Goal: Book appointment/travel/reservation

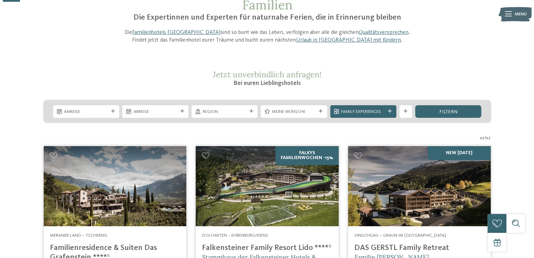
scroll to position [70, 0]
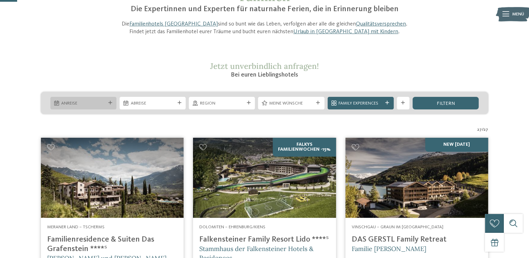
click at [100, 102] on span "Anreise" at bounding box center [83, 103] width 44 height 6
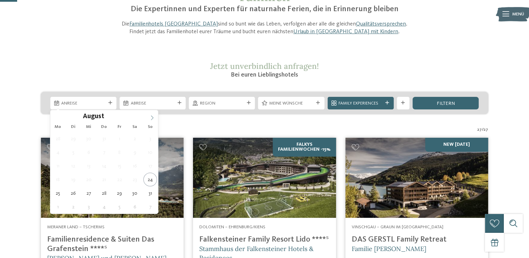
click at [151, 119] on icon at bounding box center [152, 117] width 5 height 5
click at [151, 119] on icon at bounding box center [152, 118] width 2 height 5
type div "08.10.2025"
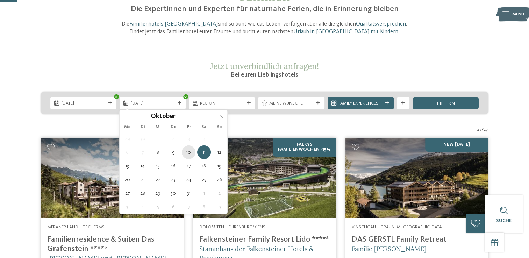
type div "10.10.2025"
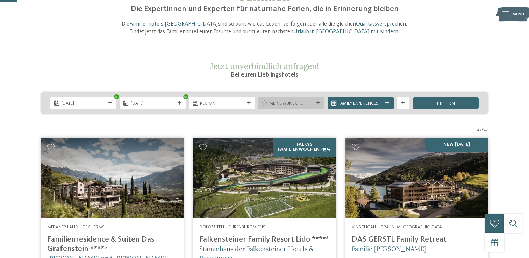
click at [315, 102] on div at bounding box center [318, 103] width 6 height 4
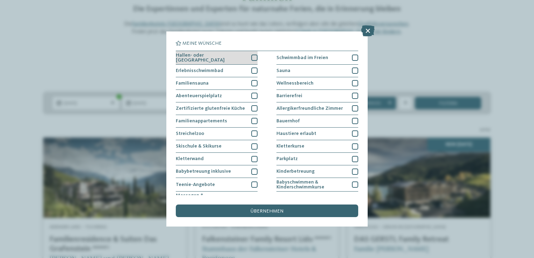
click at [254, 54] on div at bounding box center [254, 57] width 6 height 6
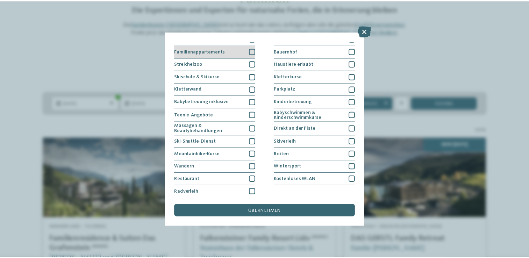
scroll to position [71, 0]
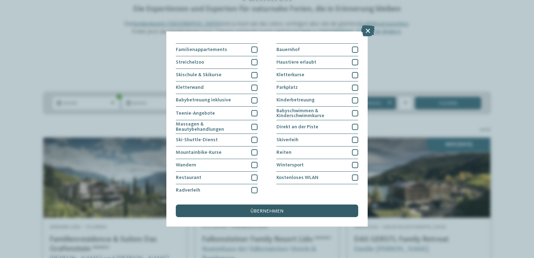
click at [252, 211] on span "übernehmen" at bounding box center [266, 211] width 33 height 5
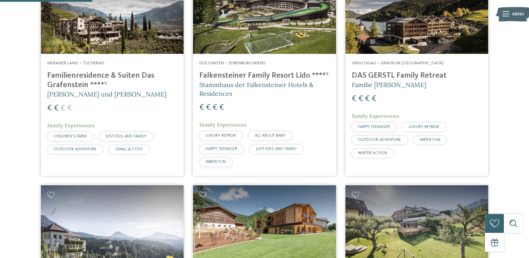
scroll to position [237, 0]
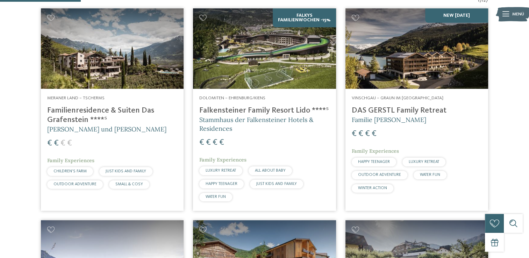
click at [87, 111] on h4 "Familienresidence & Suiten Das Grafenstein ****ˢ" at bounding box center [112, 115] width 130 height 19
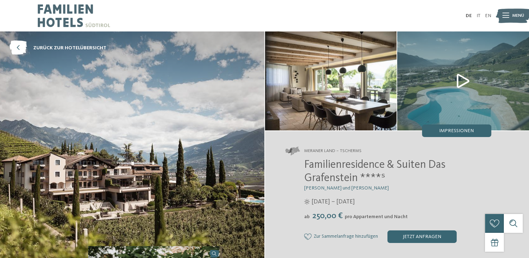
click at [202, 100] on img at bounding box center [132, 144] width 264 height 227
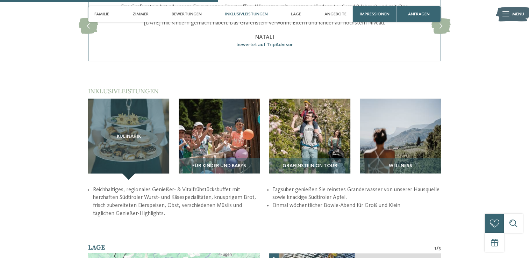
scroll to position [873, 0]
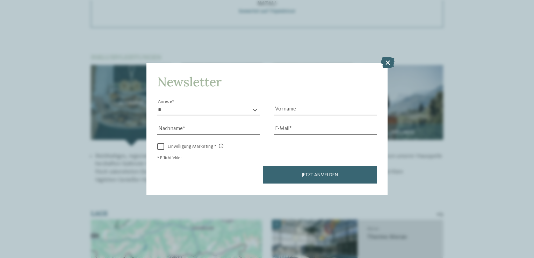
click at [144, 129] on div "Newsletter * **** **** ******* ****** Anrede Vorname Nachname Link" at bounding box center [267, 129] width 534 height 258
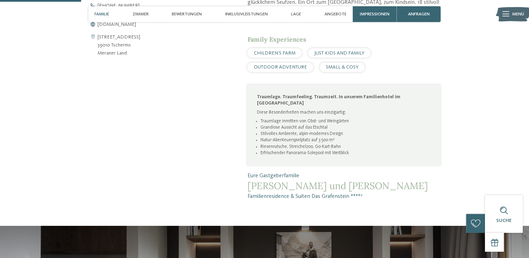
scroll to position [279, 0]
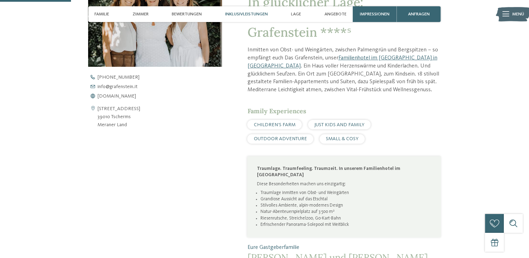
click at [254, 12] on span "Inklusivleistungen" at bounding box center [246, 14] width 43 height 5
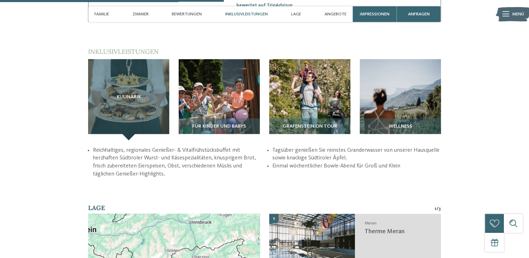
scroll to position [881, 0]
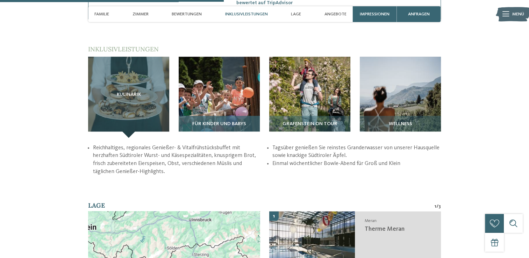
click at [235, 92] on img at bounding box center [219, 97] width 81 height 81
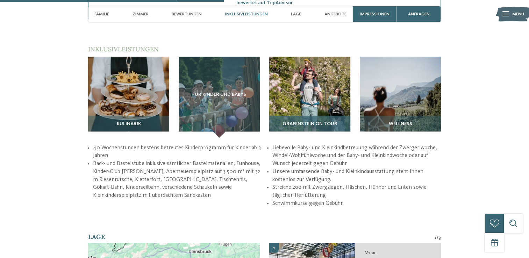
click at [281, 98] on img at bounding box center [309, 97] width 81 height 81
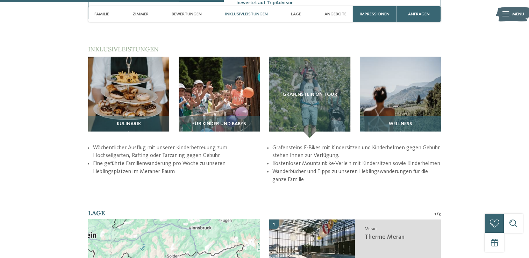
click at [384, 88] on img at bounding box center [399, 97] width 81 height 81
